Goal: Transaction & Acquisition: Purchase product/service

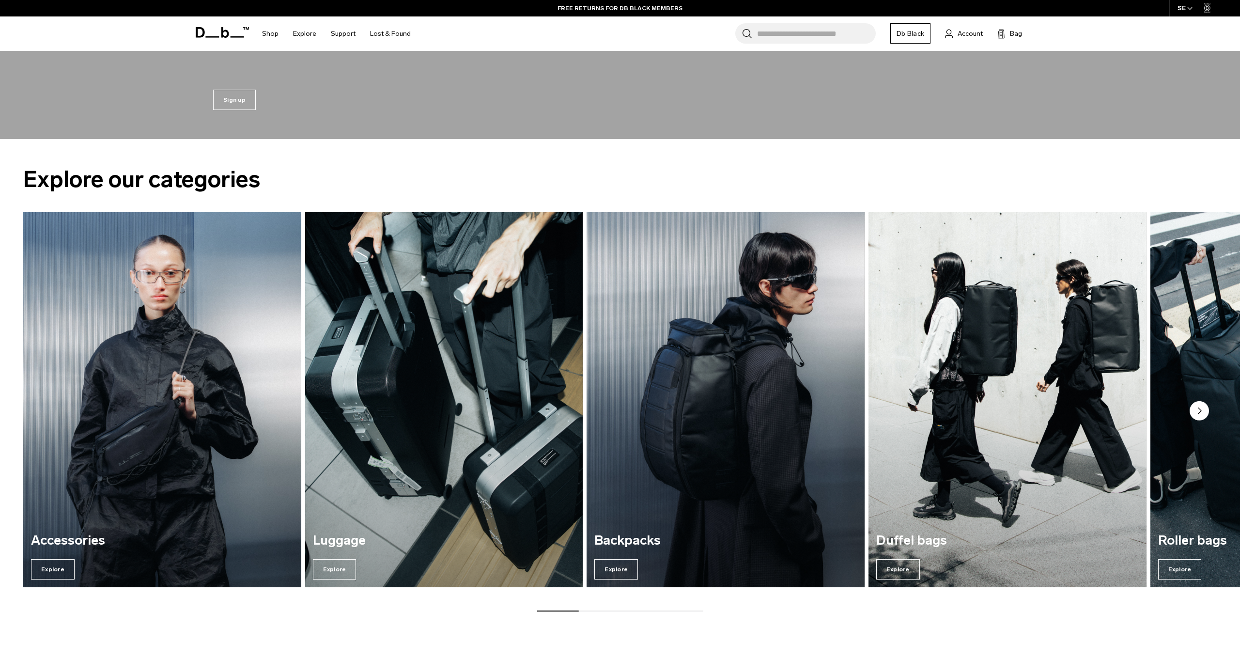
scroll to position [560, 0]
click at [1195, 407] on circle "Next slide" at bounding box center [1199, 410] width 19 height 19
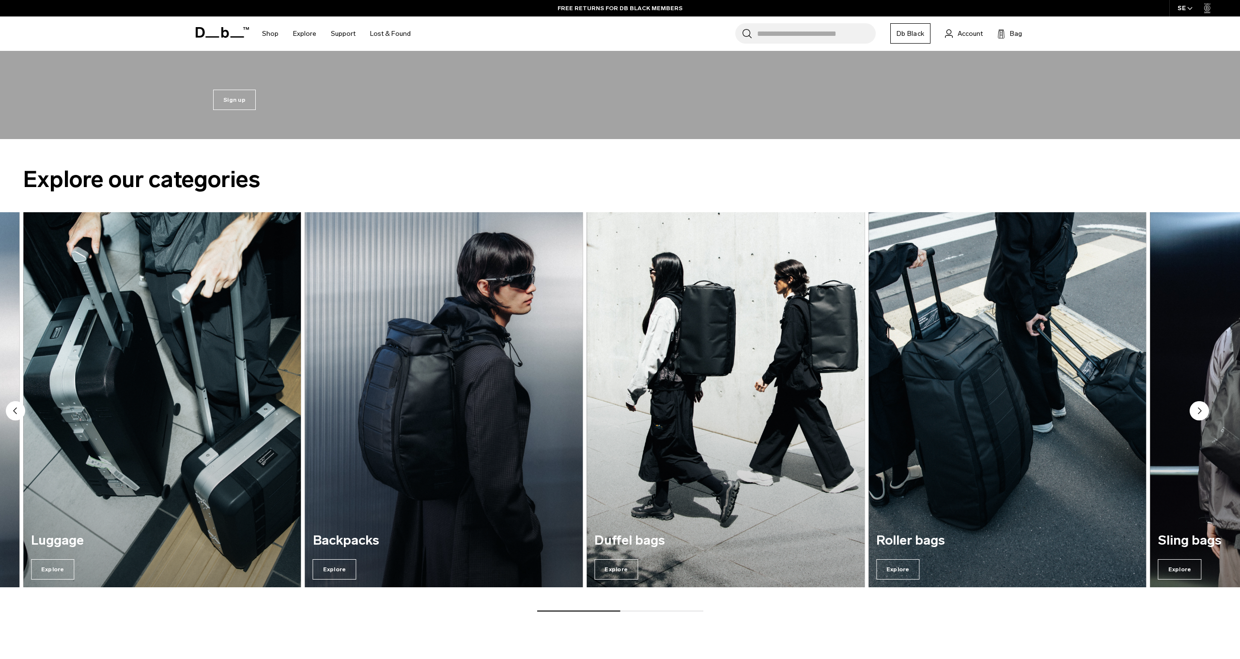
click at [1194, 407] on circle "Next slide" at bounding box center [1199, 410] width 19 height 19
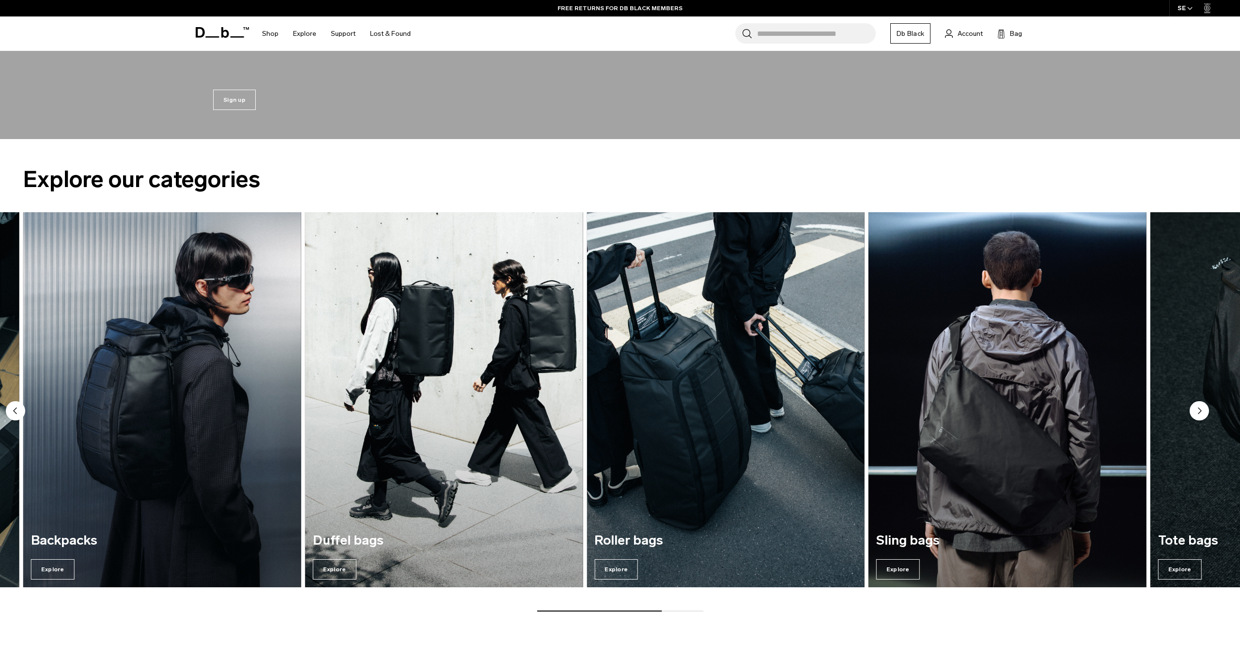
click at [1194, 407] on circle "Next slide" at bounding box center [1199, 410] width 19 height 19
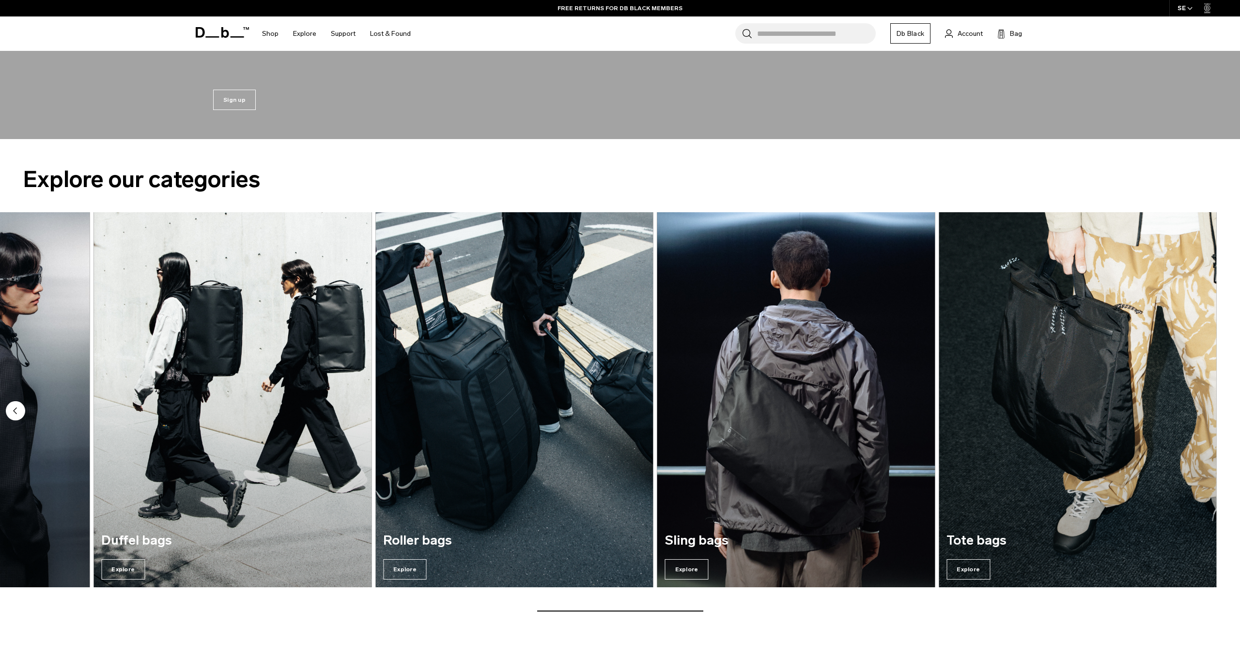
click at [1144, 464] on img "7 / 7" at bounding box center [1078, 399] width 278 height 375
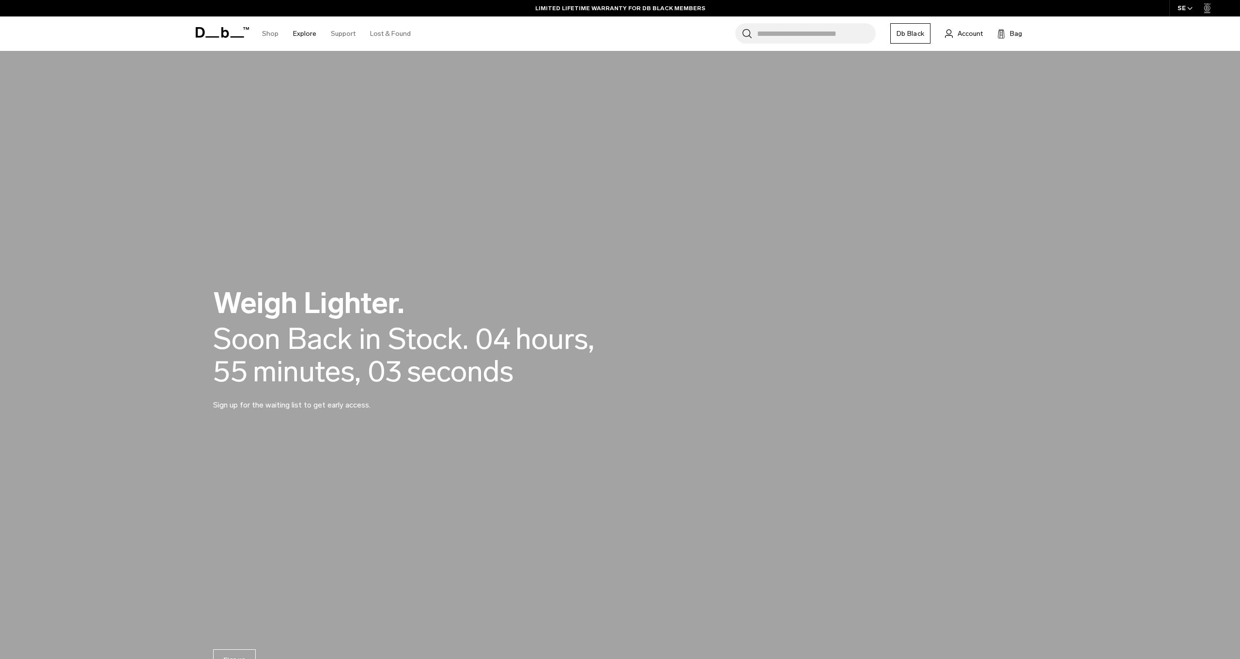
scroll to position [0, 0]
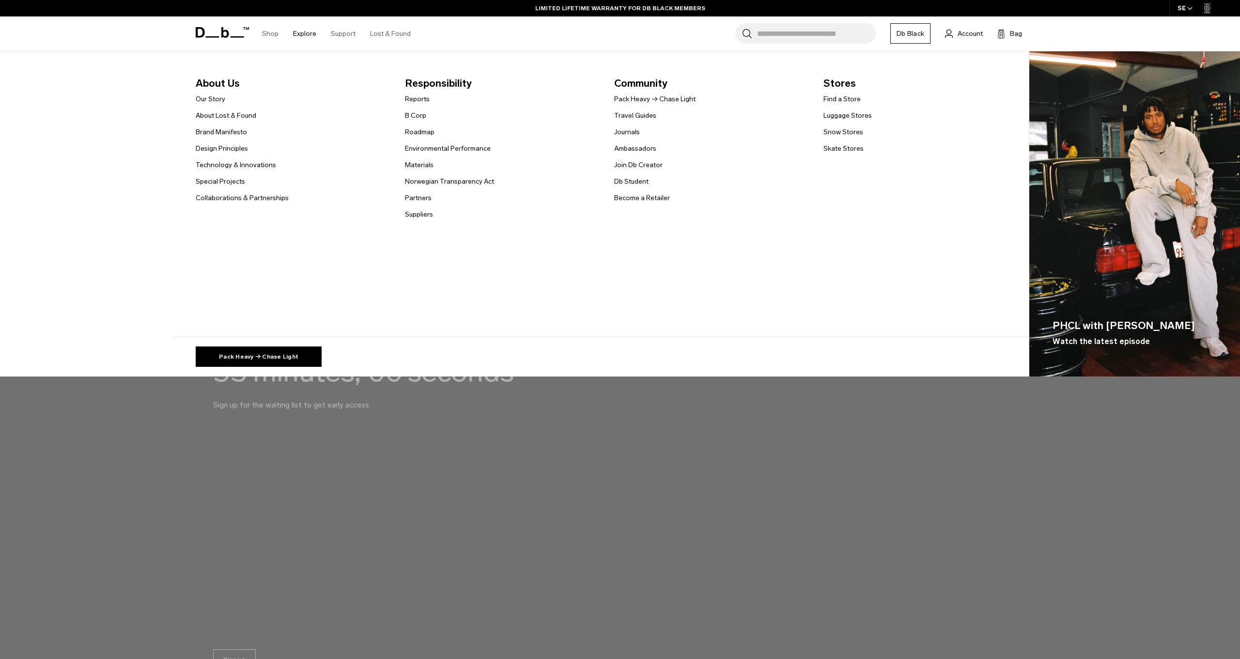
click at [217, 80] on span "About Us" at bounding box center [293, 84] width 194 height 16
click at [210, 82] on span "About Us" at bounding box center [293, 84] width 194 height 16
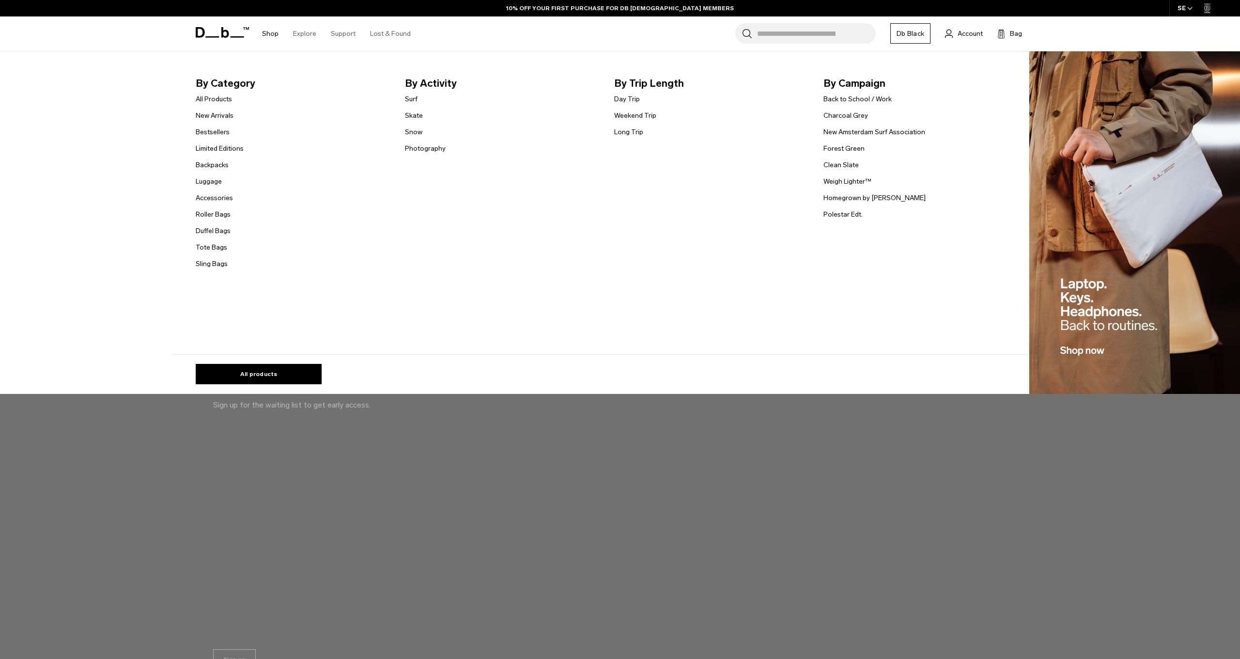
click at [276, 32] on link "Shop" at bounding box center [270, 33] width 16 height 34
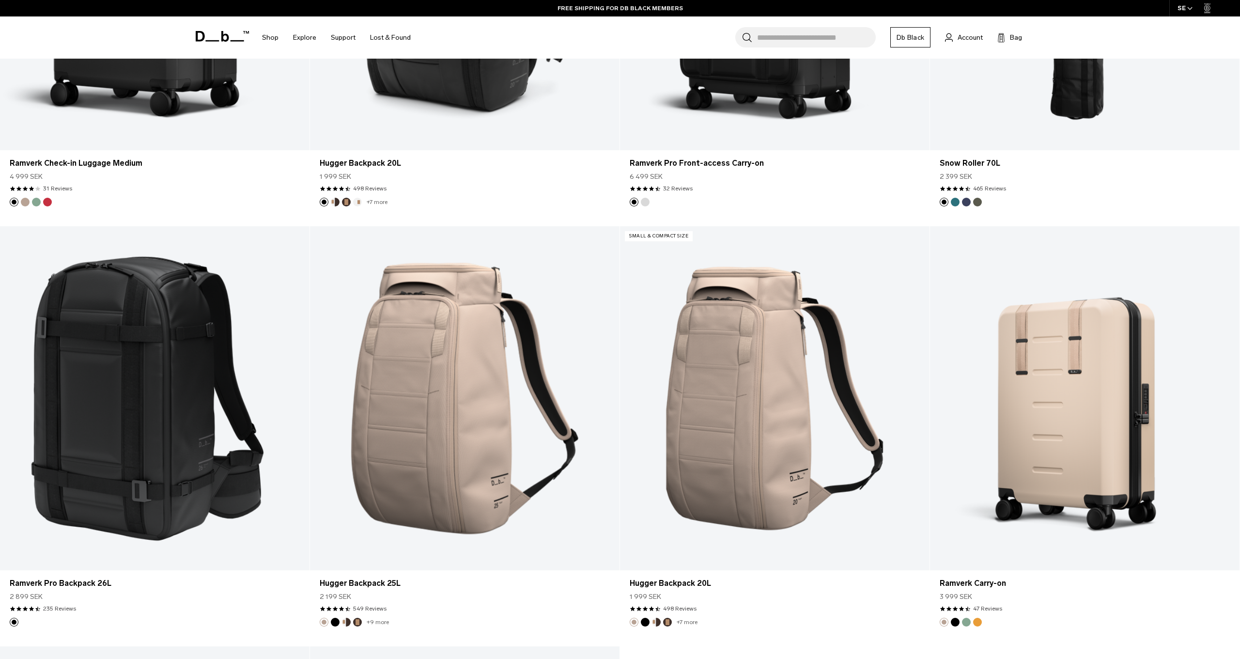
scroll to position [4414, 0]
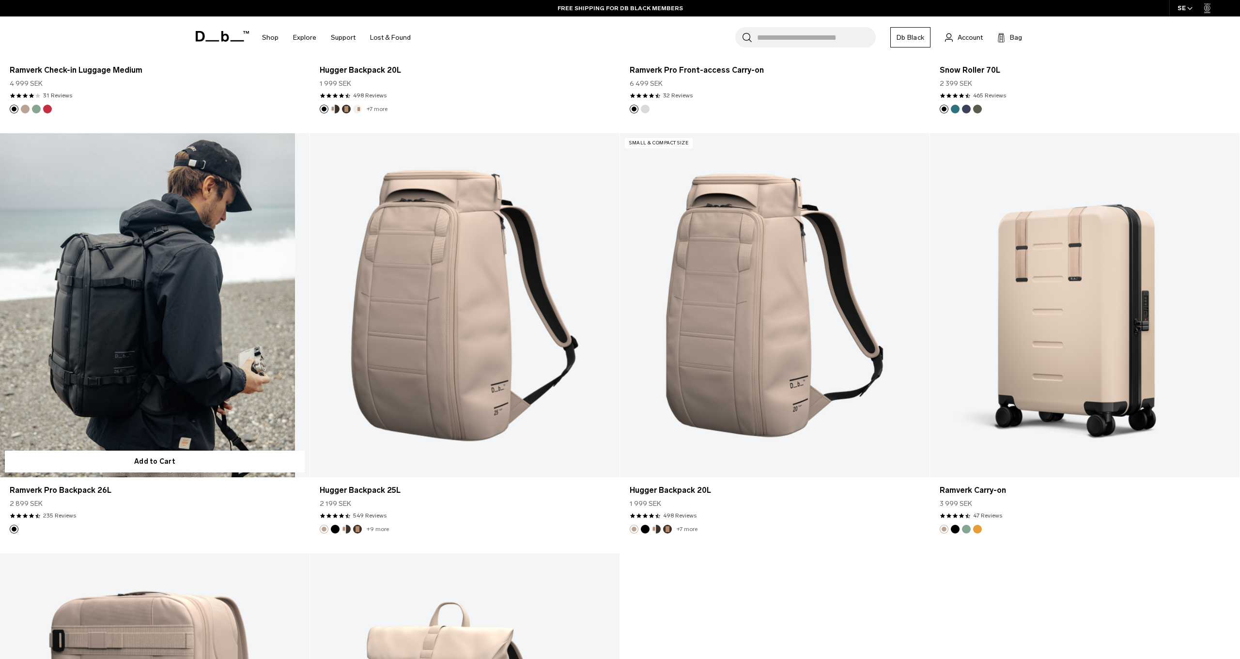
click at [142, 344] on link "Ramverk Pro Backpack 26L" at bounding box center [155, 305] width 310 height 344
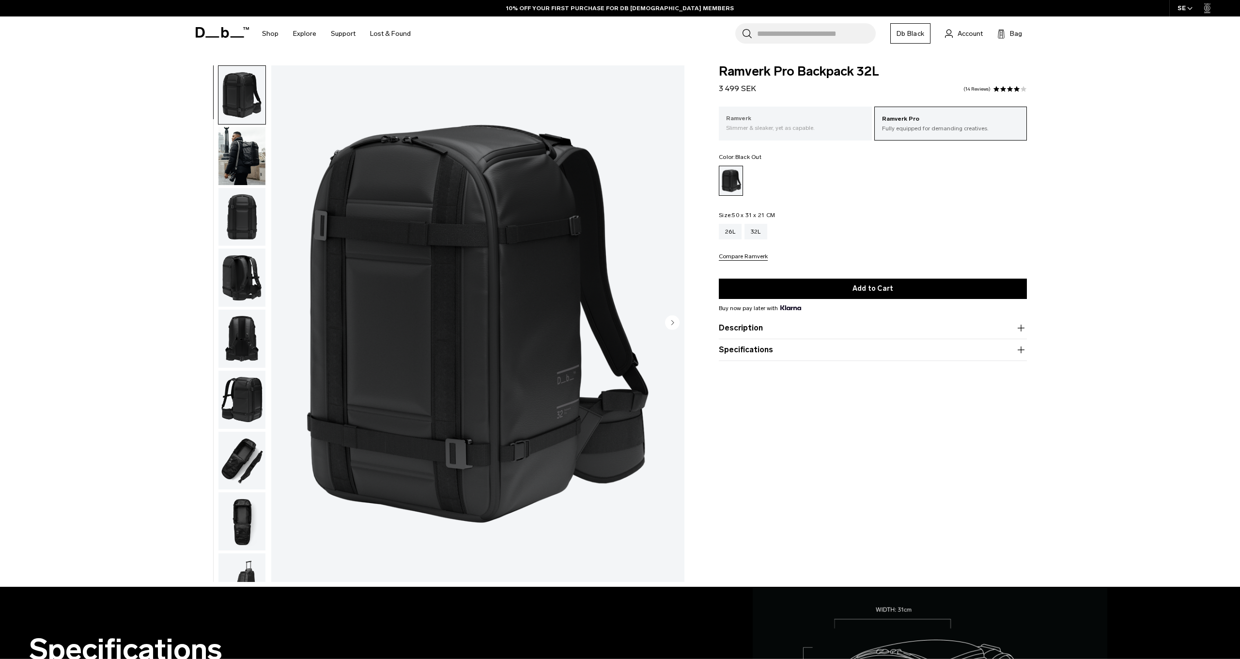
click at [769, 121] on p "Ramverk" at bounding box center [795, 119] width 139 height 10
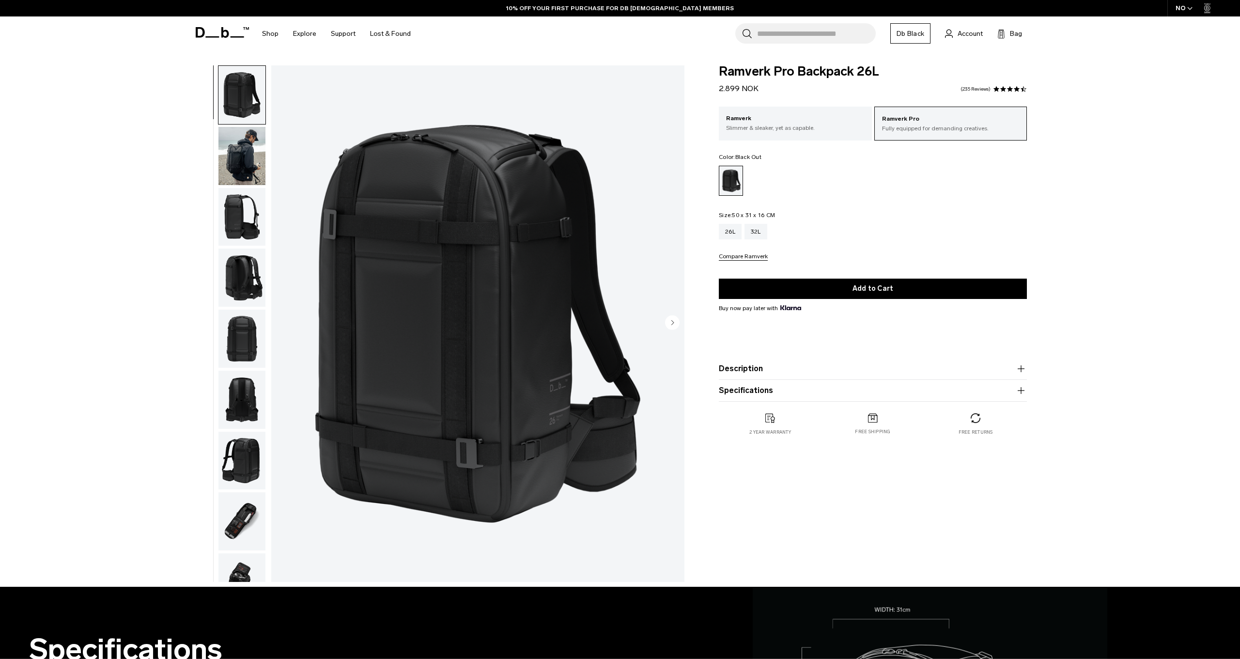
click at [250, 524] on img "button" at bounding box center [242, 521] width 47 height 58
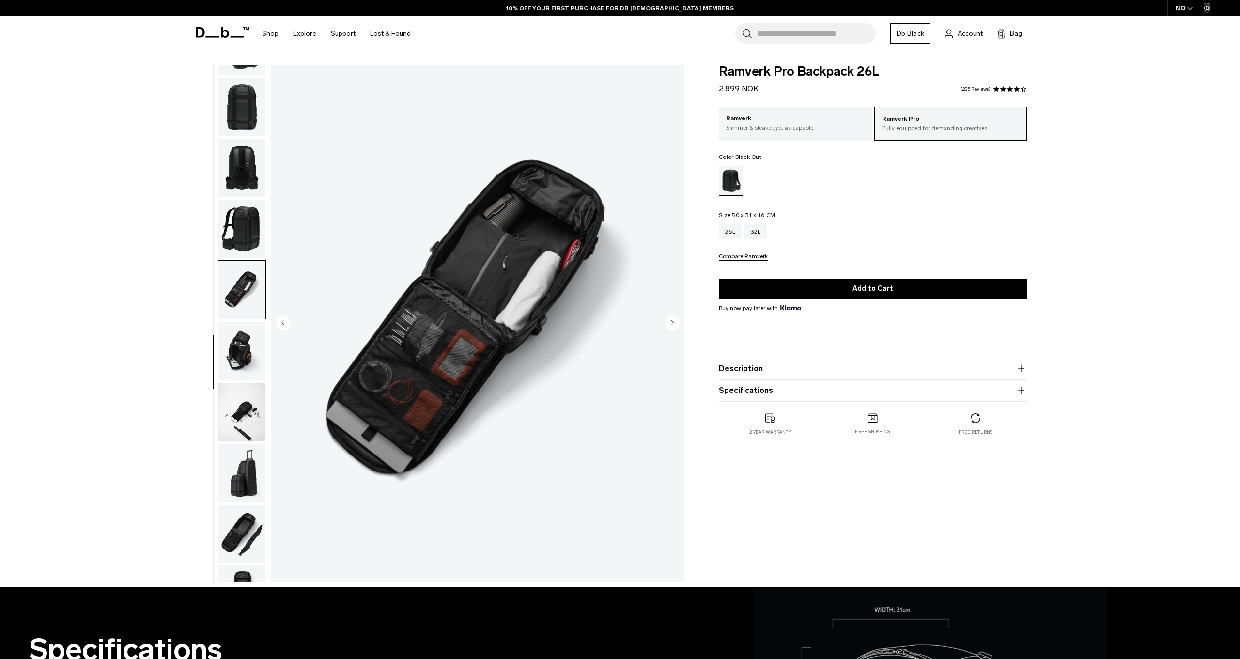
scroll to position [283, 0]
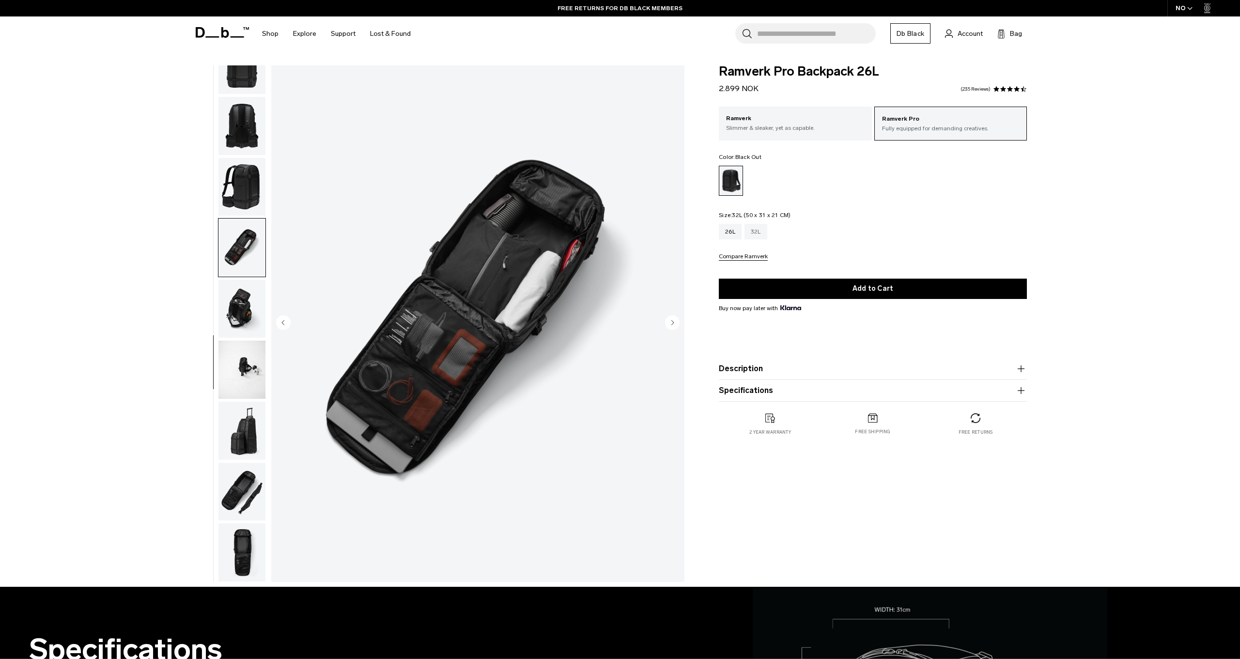
click at [757, 235] on div "32L" at bounding box center [756, 232] width 23 height 16
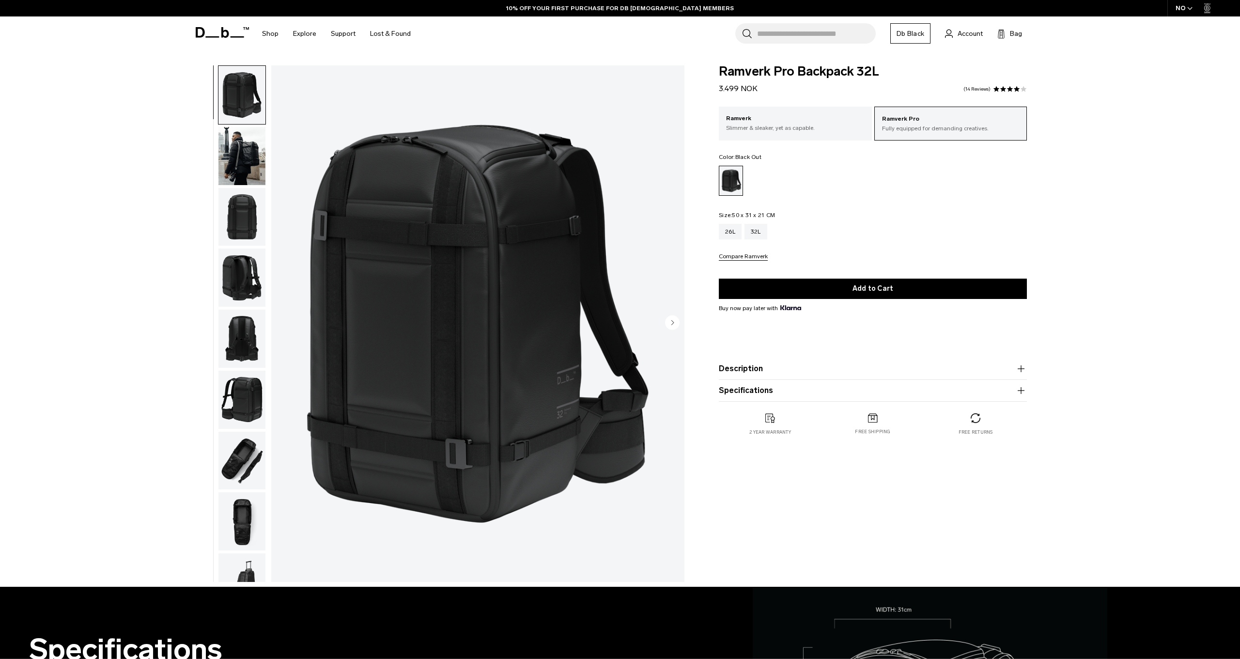
scroll to position [98, 0]
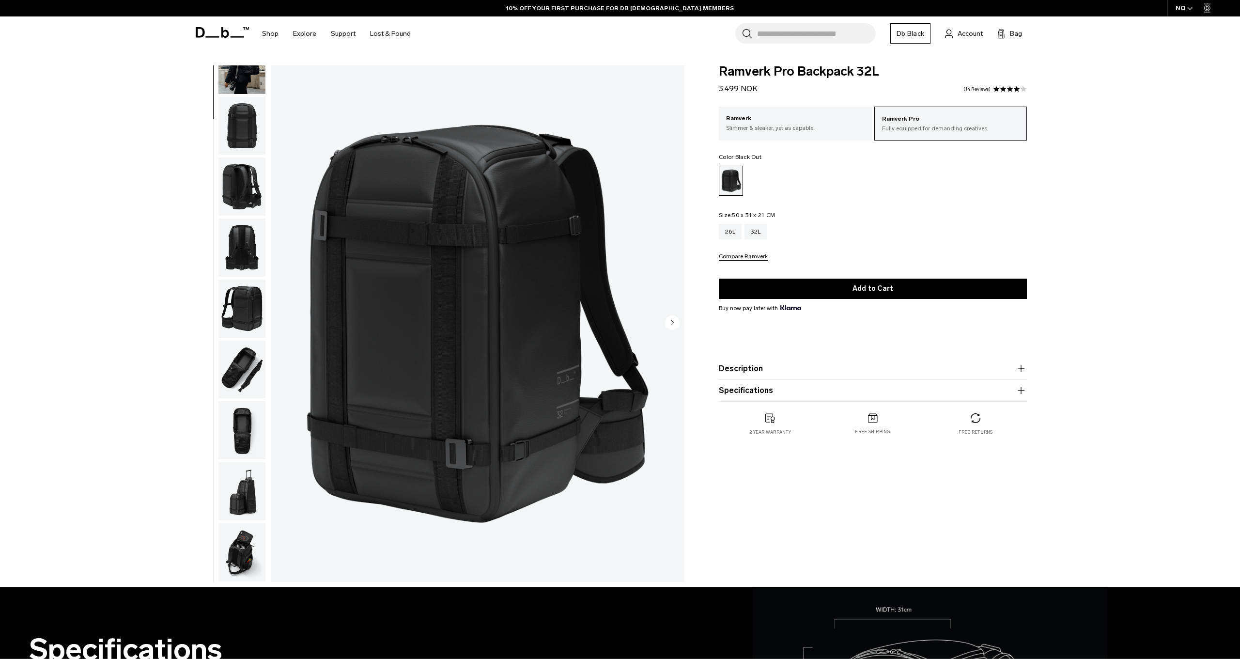
click at [246, 548] on img "button" at bounding box center [242, 552] width 47 height 58
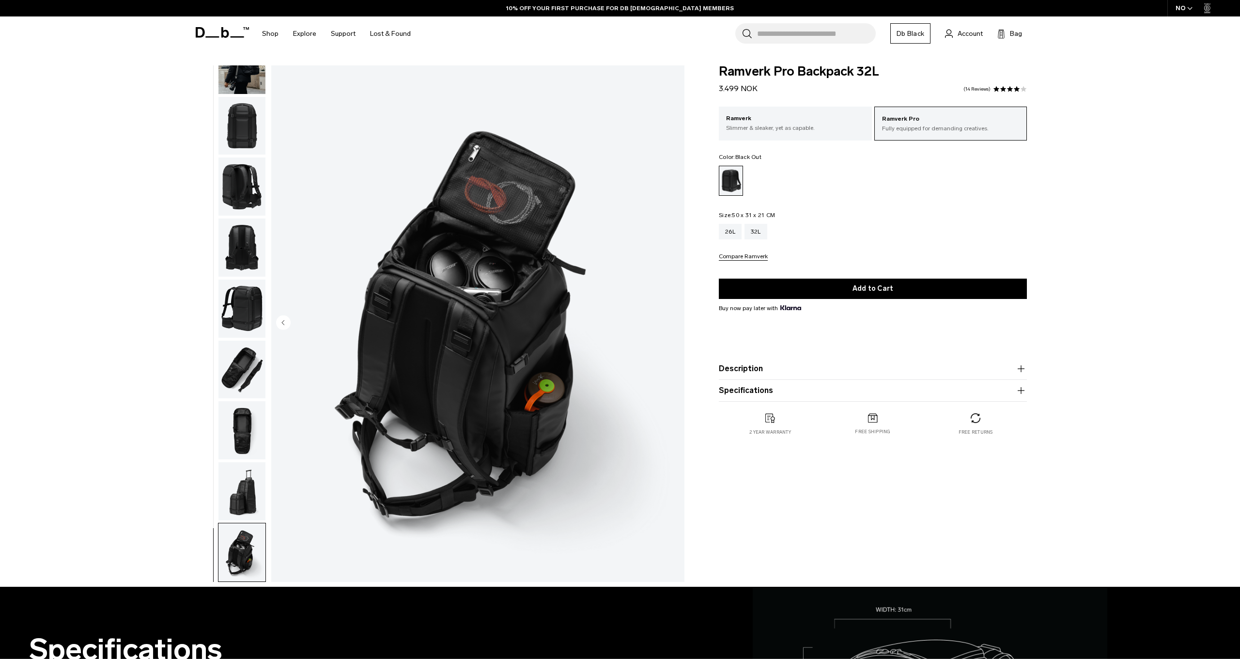
click at [236, 355] on img "button" at bounding box center [242, 370] width 47 height 58
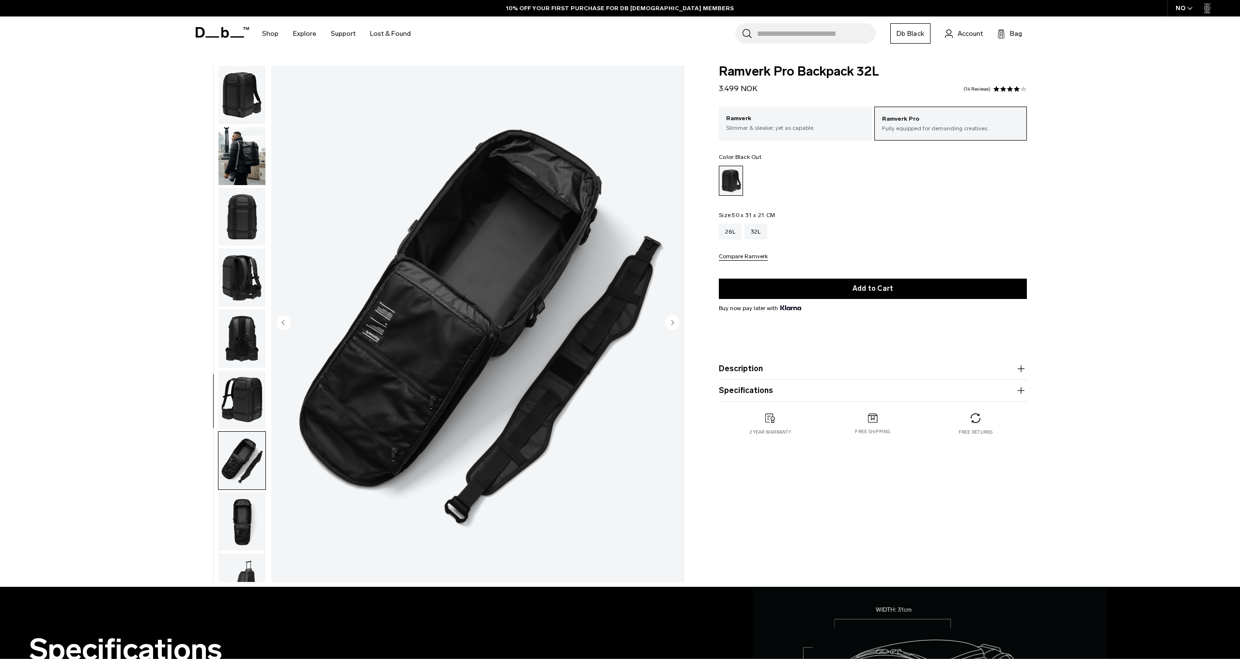
scroll to position [0, 0]
click at [250, 171] on img "button" at bounding box center [242, 156] width 47 height 58
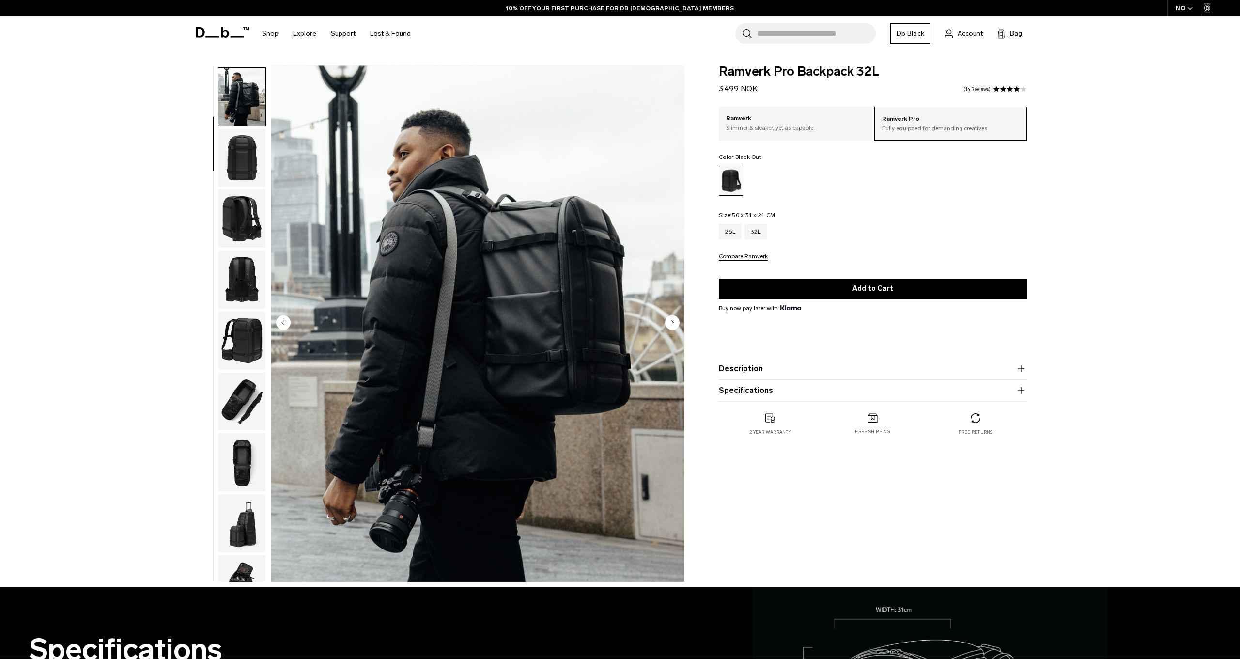
scroll to position [62, 0]
